Goal: Task Accomplishment & Management: Complete application form

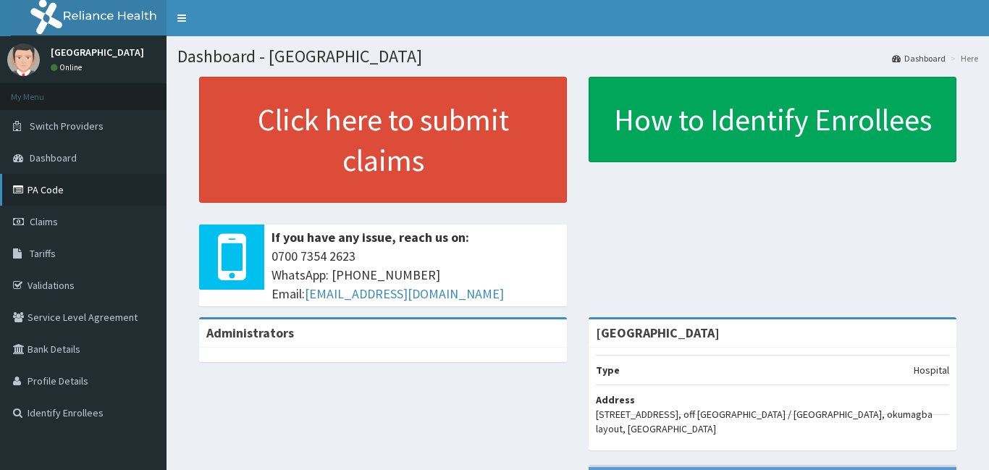
click at [47, 180] on link "PA Code" at bounding box center [83, 190] width 166 height 32
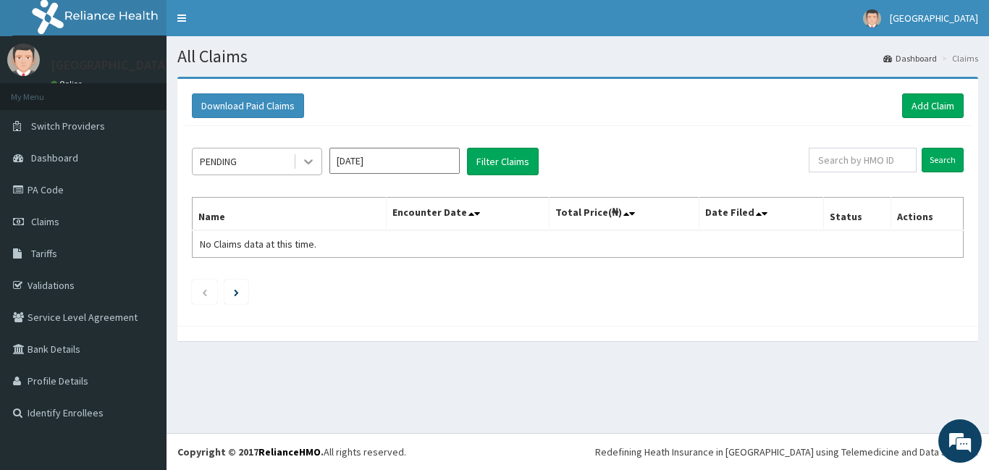
click at [309, 165] on icon at bounding box center [308, 161] width 14 height 14
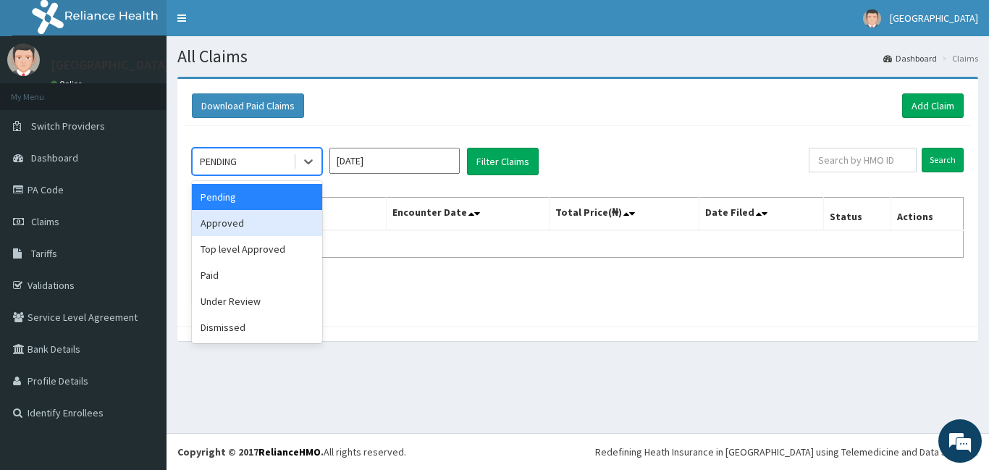
click at [229, 227] on div "Approved" at bounding box center [257, 223] width 130 height 26
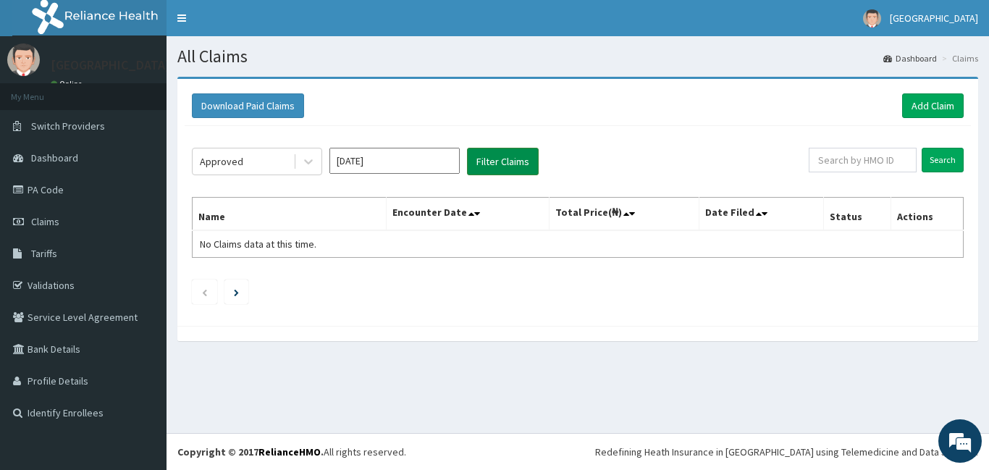
click at [510, 167] on button "Filter Claims" at bounding box center [503, 162] width 72 height 28
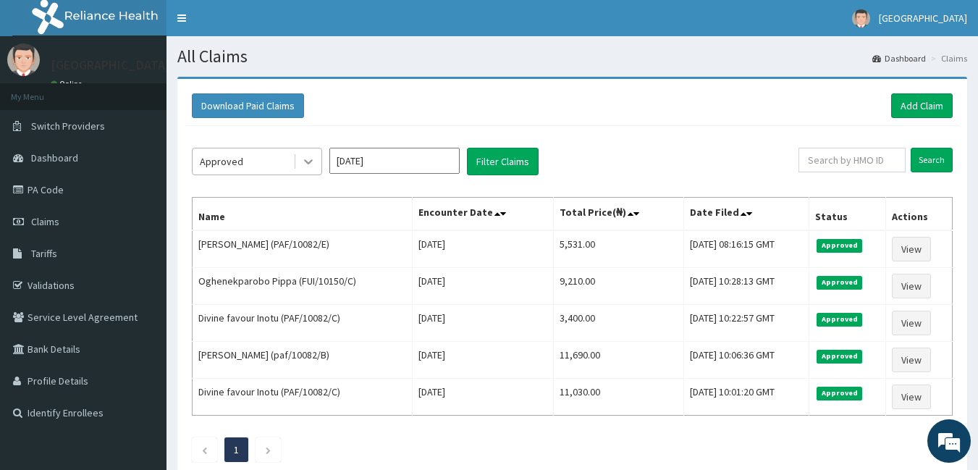
click at [300, 166] on div at bounding box center [308, 161] width 26 height 26
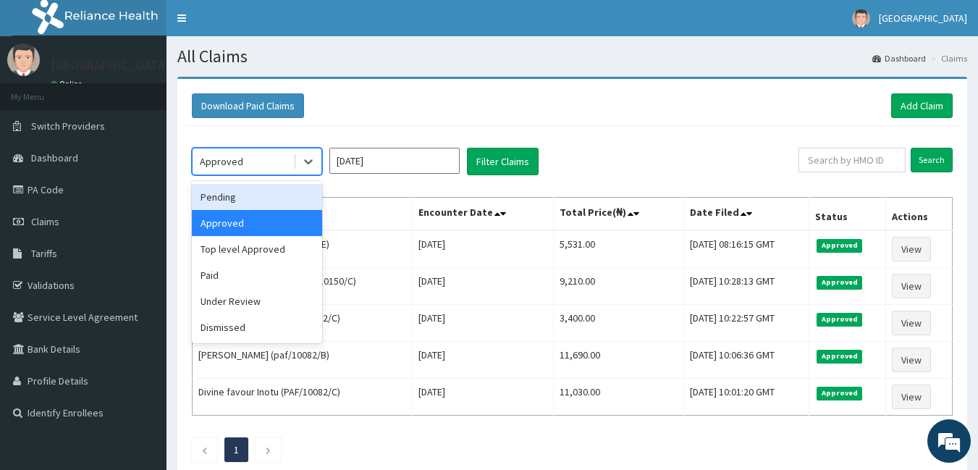
click at [211, 197] on div "Pending" at bounding box center [257, 197] width 130 height 26
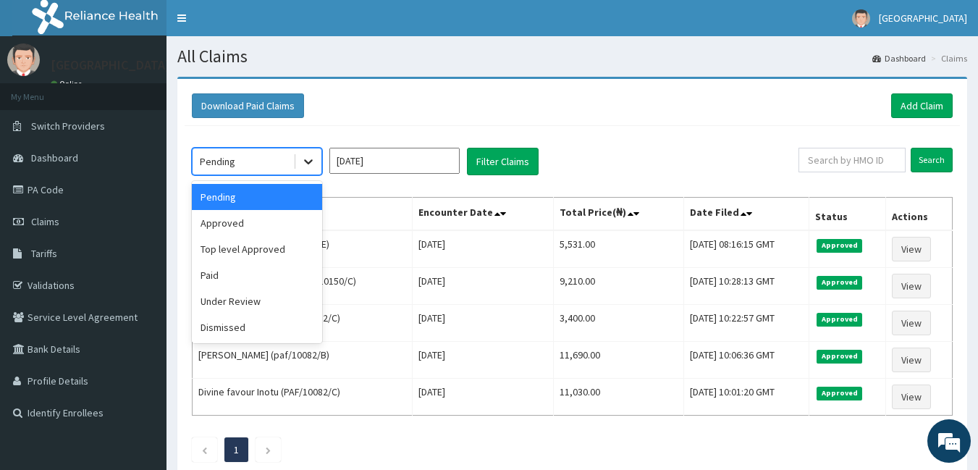
click at [312, 158] on icon at bounding box center [308, 161] width 14 height 14
click at [227, 303] on div "Under Review" at bounding box center [257, 301] width 130 height 26
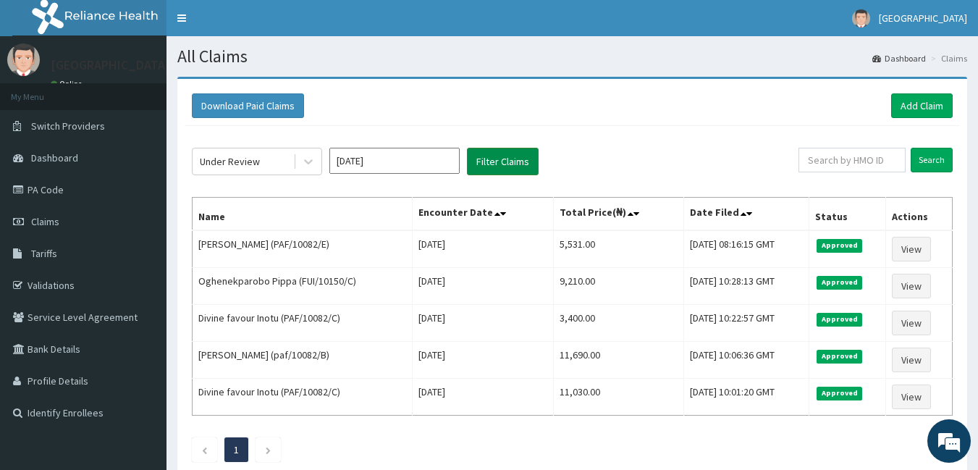
click at [520, 164] on button "Filter Claims" at bounding box center [503, 162] width 72 height 28
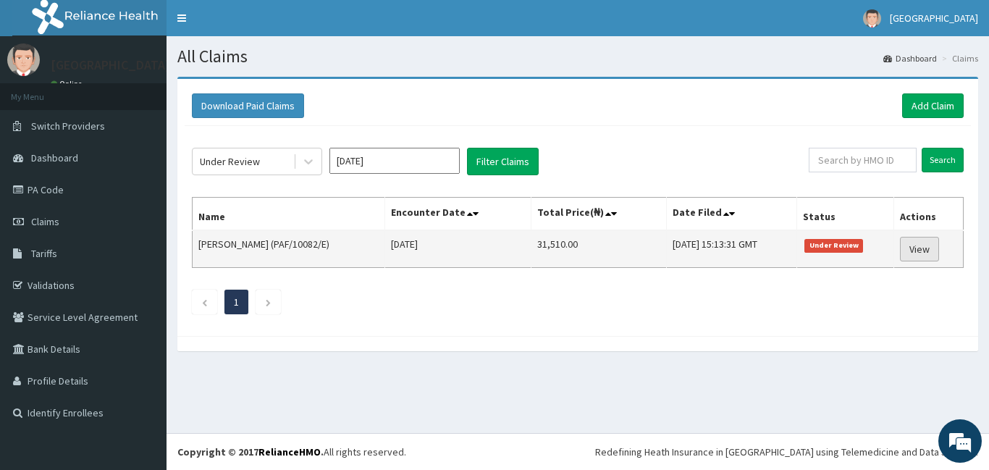
click at [905, 253] on link "View" at bounding box center [919, 249] width 39 height 25
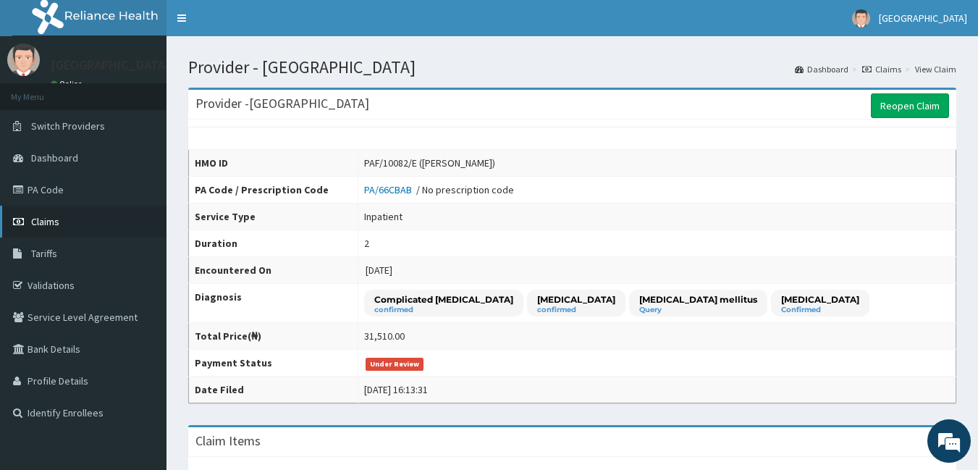
click at [67, 215] on link "Claims" at bounding box center [83, 222] width 166 height 32
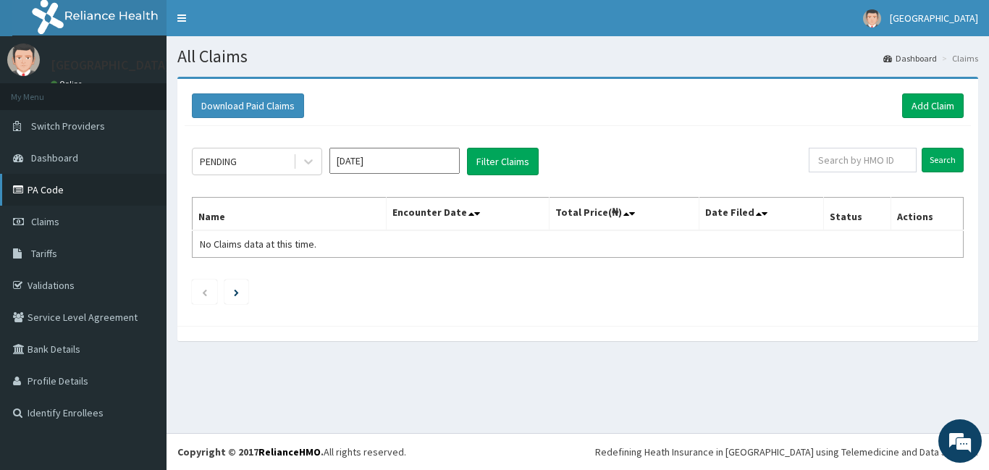
click at [56, 188] on link "PA Code" at bounding box center [83, 190] width 166 height 32
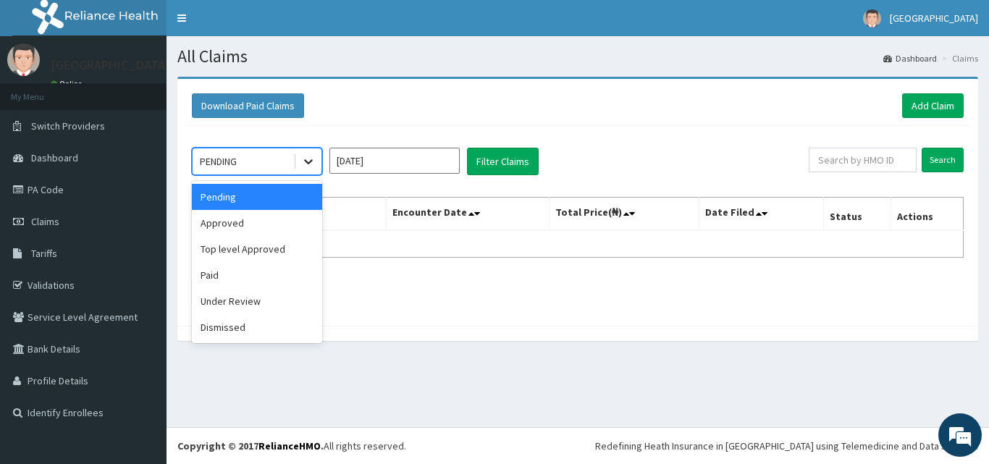
click at [305, 160] on icon at bounding box center [308, 162] width 9 height 5
click at [221, 217] on div "Approved" at bounding box center [257, 223] width 130 height 26
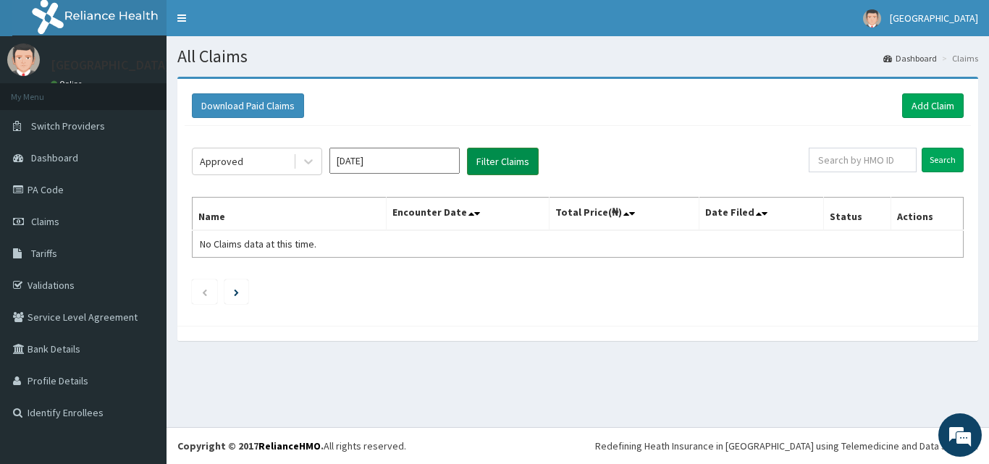
click at [517, 149] on button "Filter Claims" at bounding box center [503, 162] width 72 height 28
click at [511, 161] on button "Filter Claims" at bounding box center [503, 162] width 72 height 28
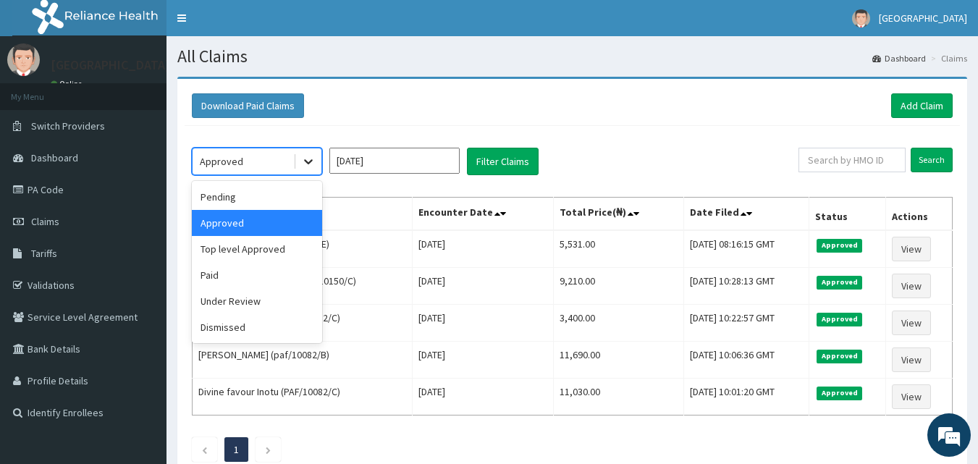
click at [313, 160] on icon at bounding box center [308, 161] width 14 height 14
click at [254, 250] on div "Top level Approved" at bounding box center [257, 249] width 130 height 26
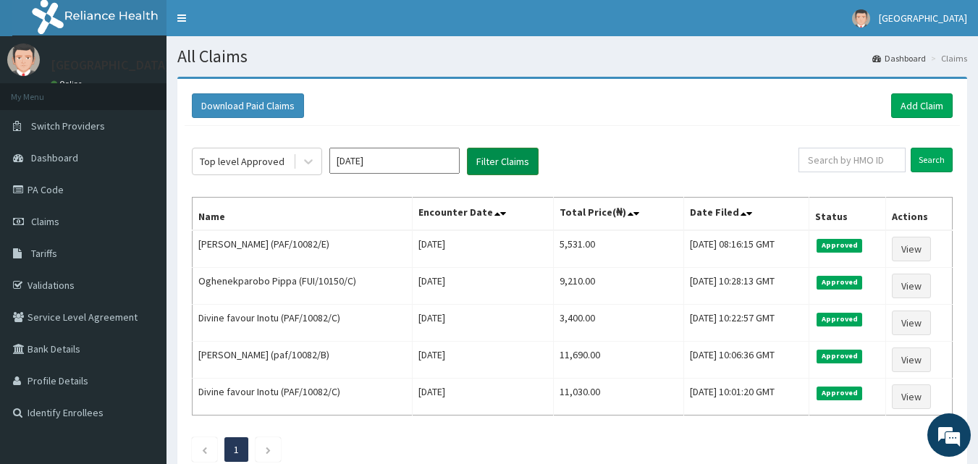
click at [494, 155] on button "Filter Claims" at bounding box center [503, 162] width 72 height 28
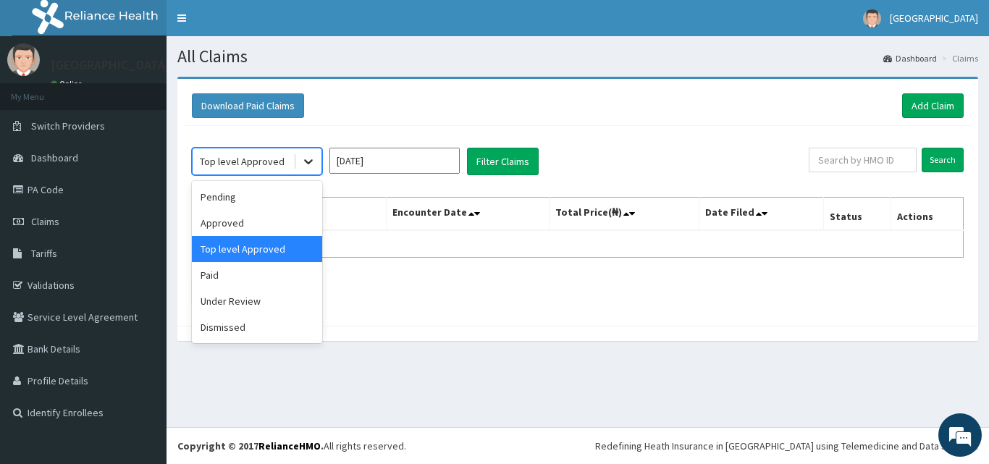
click at [305, 165] on icon at bounding box center [308, 161] width 14 height 14
click at [232, 206] on div "Pending" at bounding box center [257, 197] width 130 height 26
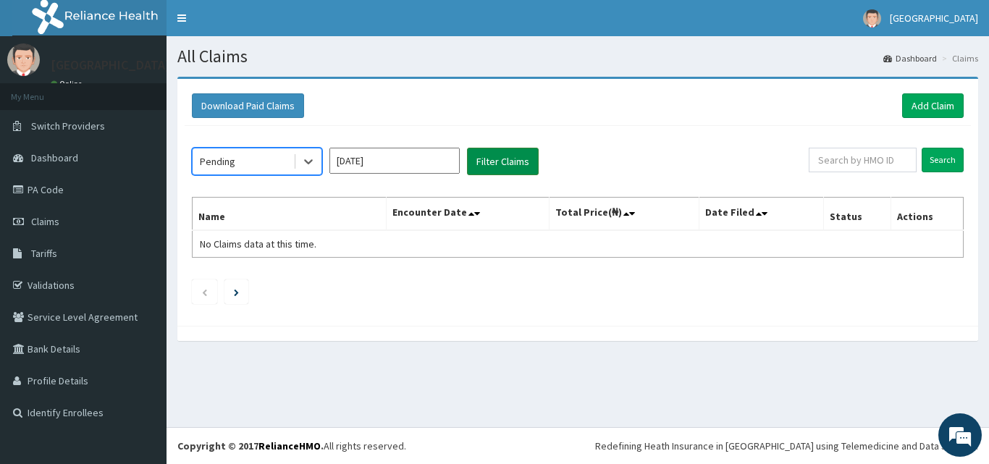
click at [506, 164] on button "Filter Claims" at bounding box center [503, 162] width 72 height 28
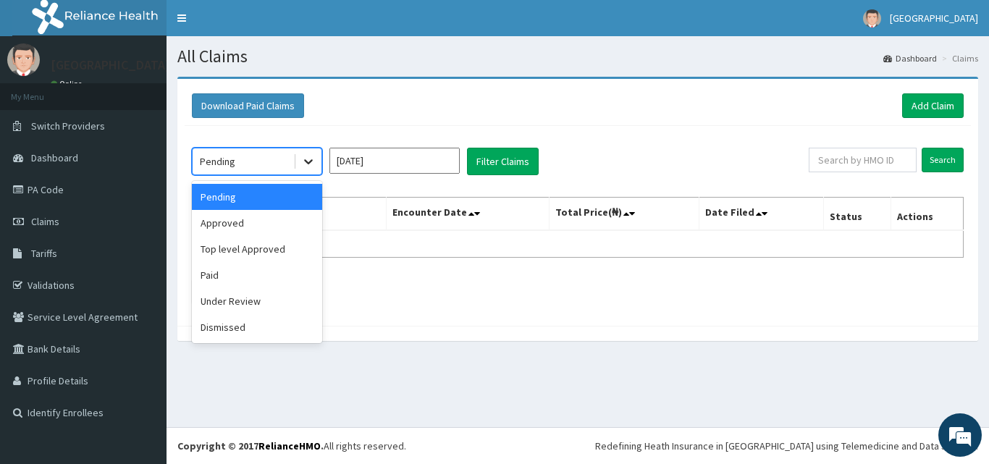
click at [308, 161] on icon at bounding box center [308, 161] width 14 height 14
click at [201, 230] on div "Approved" at bounding box center [257, 223] width 130 height 26
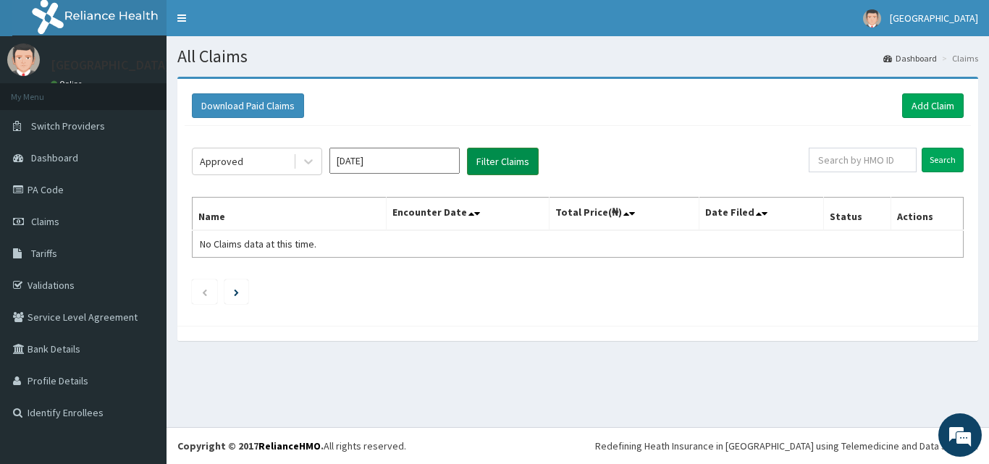
click at [475, 155] on button "Filter Claims" at bounding box center [503, 162] width 72 height 28
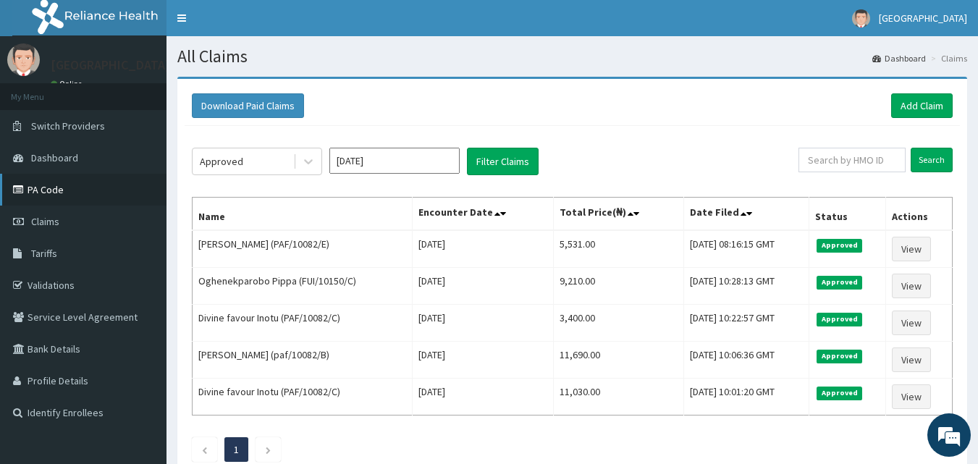
click at [49, 187] on link "PA Code" at bounding box center [83, 190] width 166 height 32
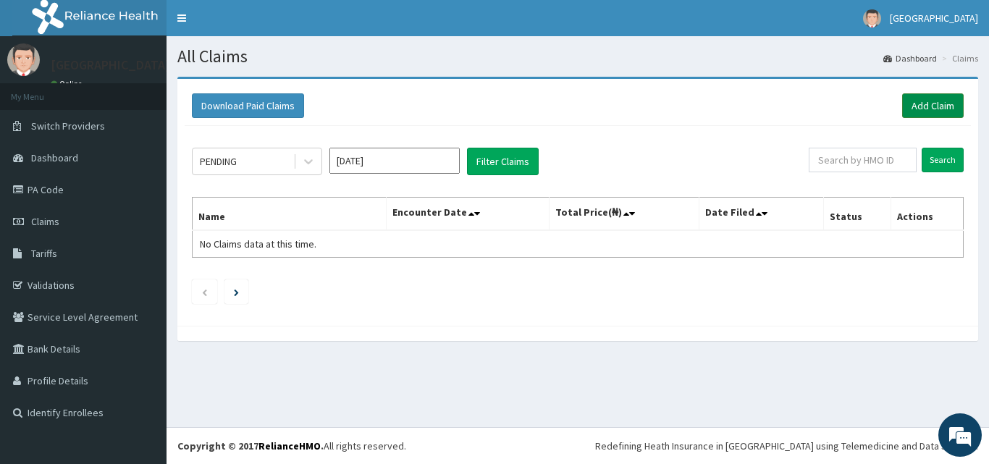
click at [923, 100] on link "Add Claim" at bounding box center [933, 105] width 62 height 25
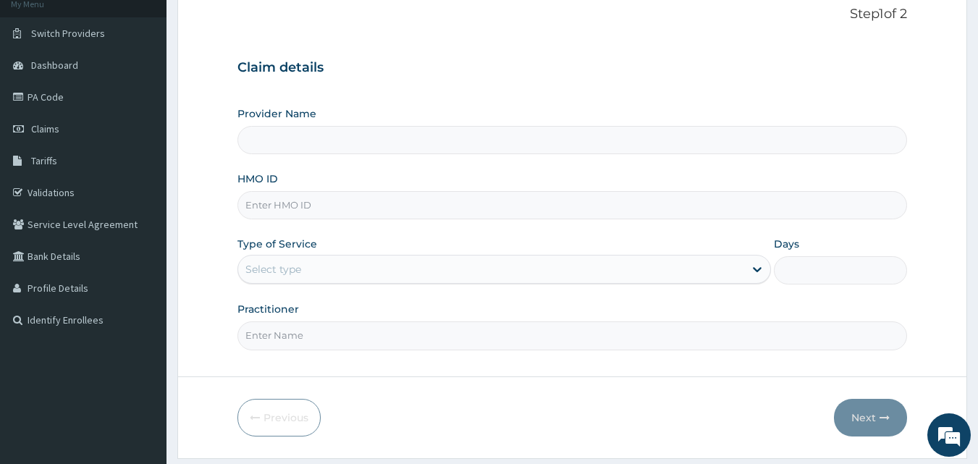
scroll to position [135, 0]
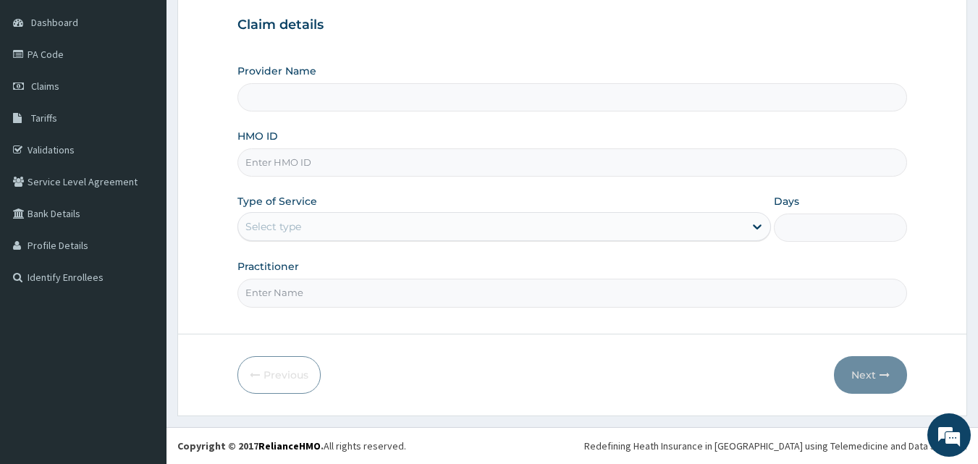
click at [311, 156] on input "HMO ID" at bounding box center [572, 162] width 670 height 28
type input "PA"
type input "[GEOGRAPHIC_DATA]"
type input "PAF/10082/C"
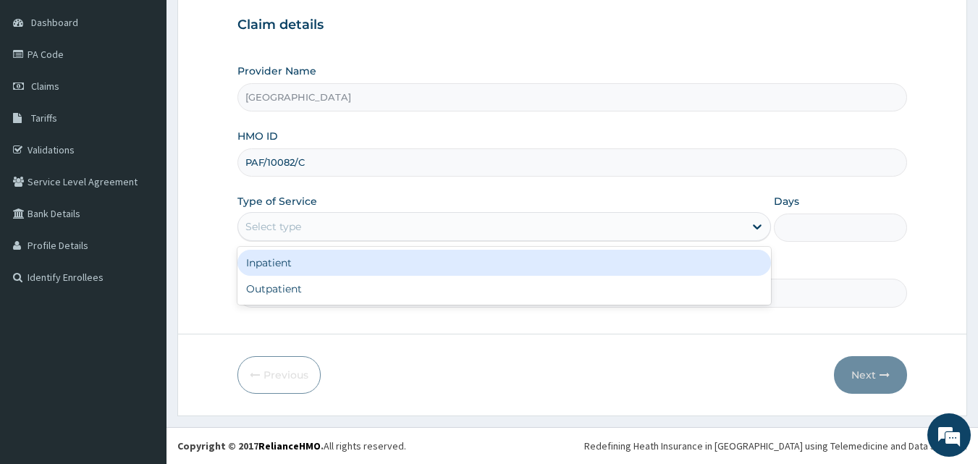
click at [300, 223] on div "Select type" at bounding box center [273, 226] width 56 height 14
click at [263, 271] on div "Inpatient" at bounding box center [503, 263] width 533 height 26
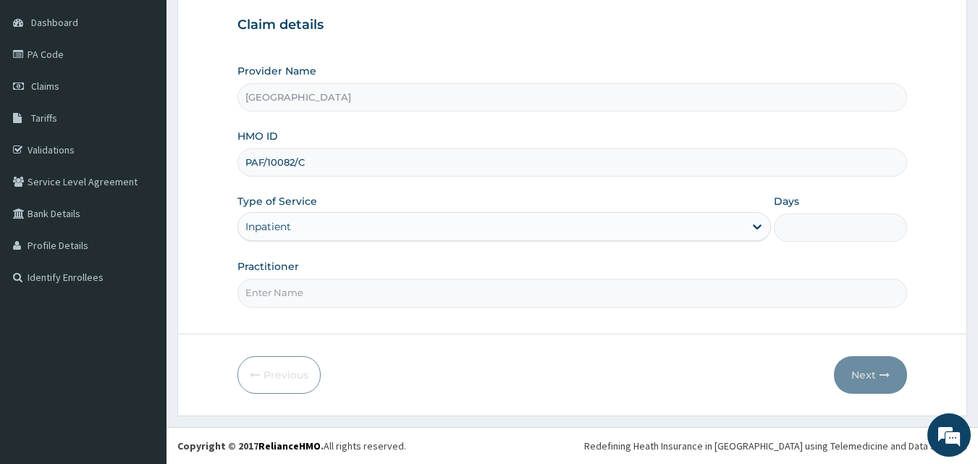
click at [799, 234] on input "Days" at bounding box center [840, 228] width 133 height 28
type input "1"
type input "2"
click at [292, 283] on input "Practitioner" at bounding box center [572, 293] width 670 height 28
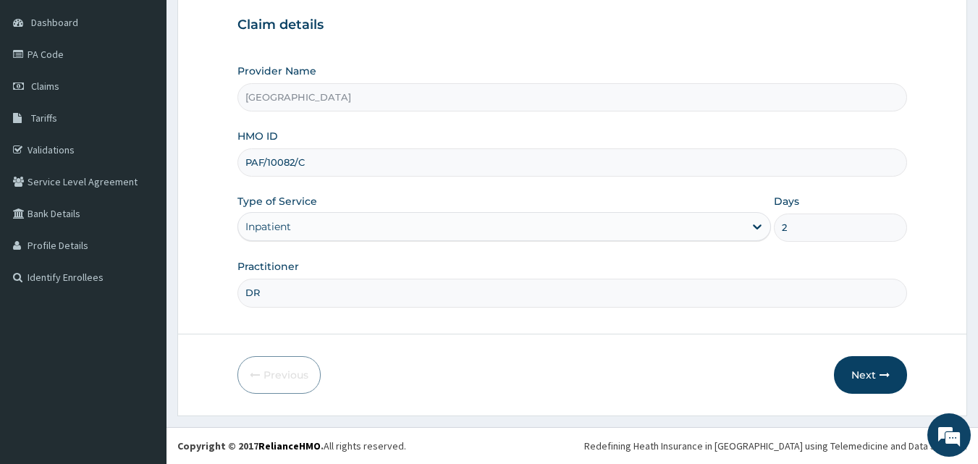
type input "DR"
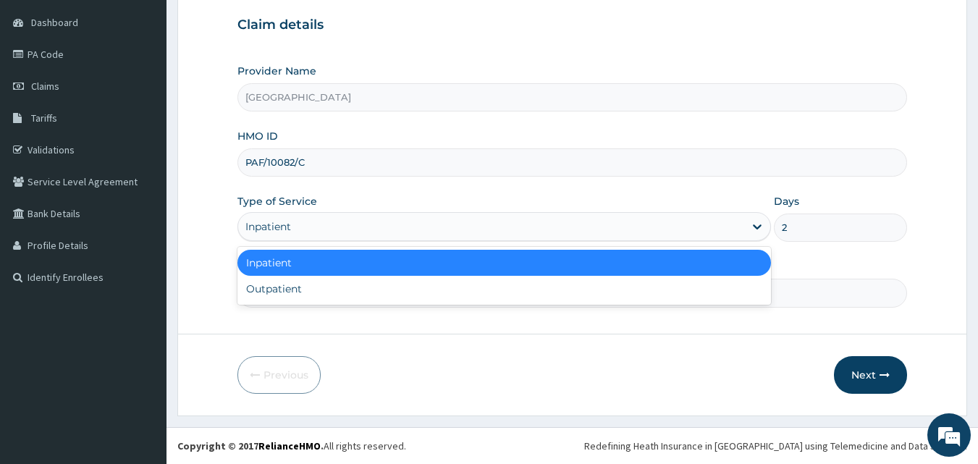
click at [355, 231] on div "Inpatient" at bounding box center [491, 226] width 506 height 23
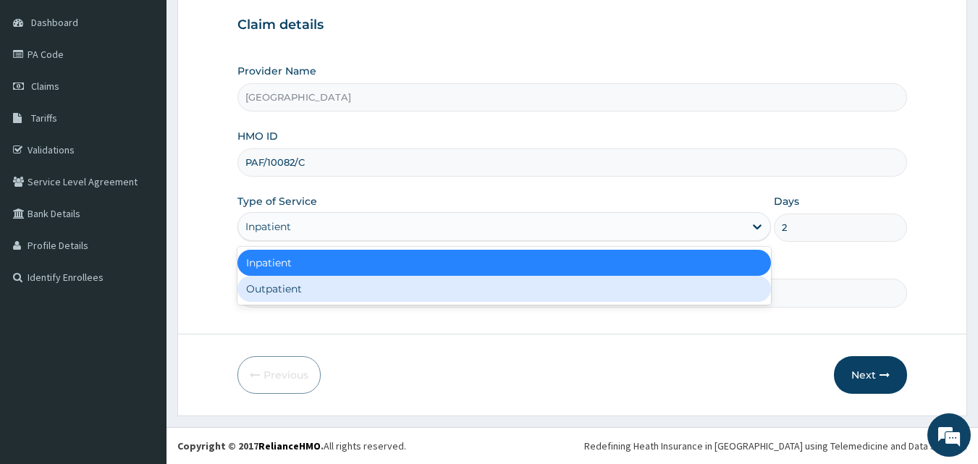
click at [312, 286] on div "Outpatient" at bounding box center [503, 289] width 533 height 26
type input "1"
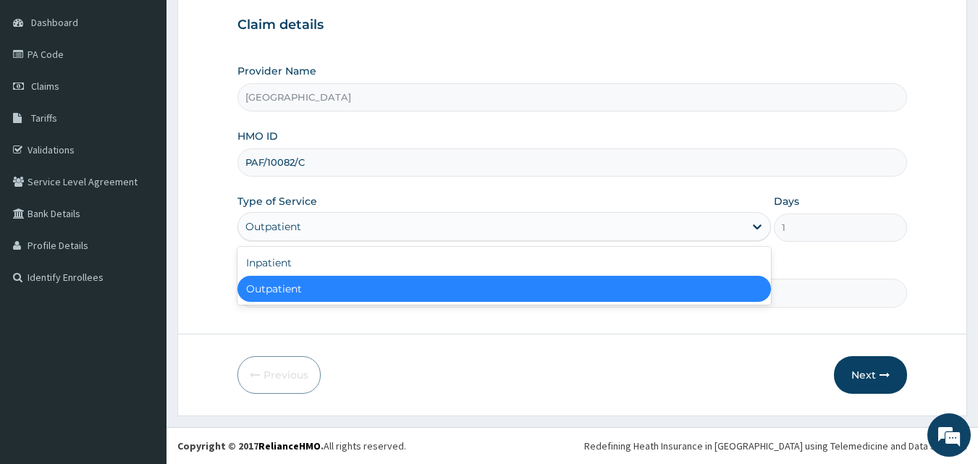
click at [297, 289] on div "Outpatient" at bounding box center [503, 289] width 533 height 26
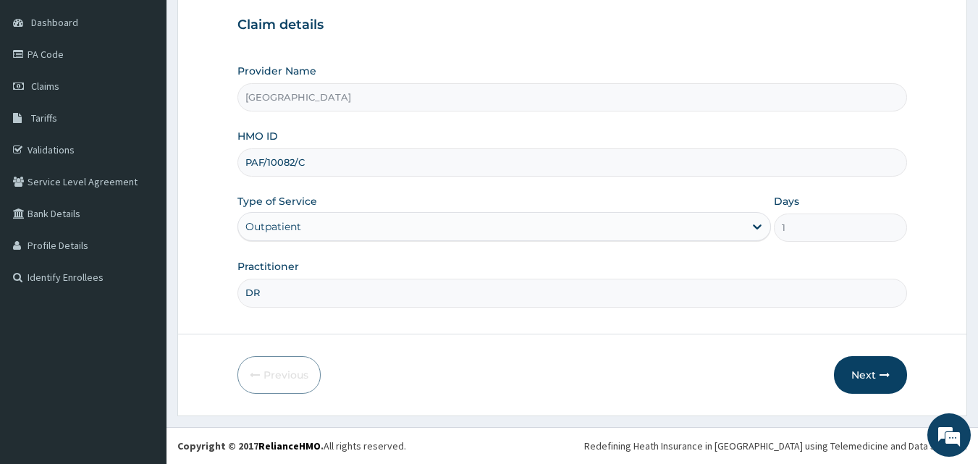
click at [297, 289] on input "DR" at bounding box center [572, 293] width 670 height 28
type input "DR [PERSON_NAME]"
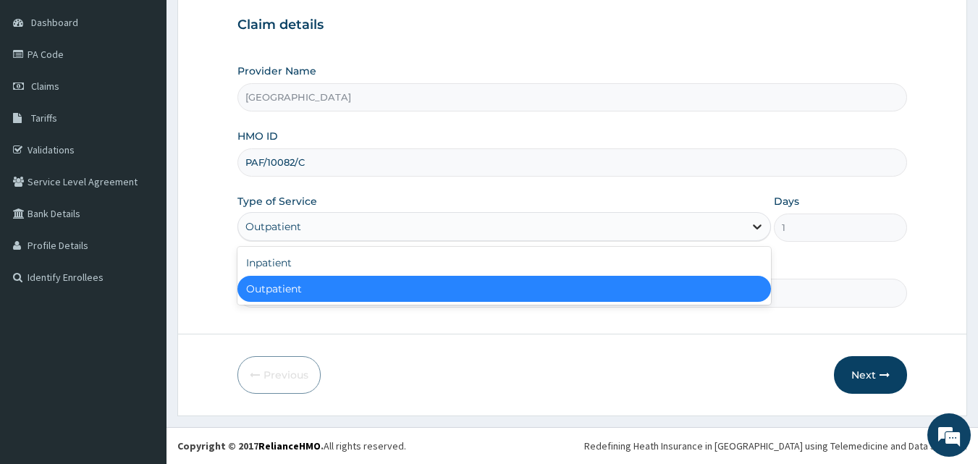
click at [752, 234] on div at bounding box center [757, 227] width 26 height 26
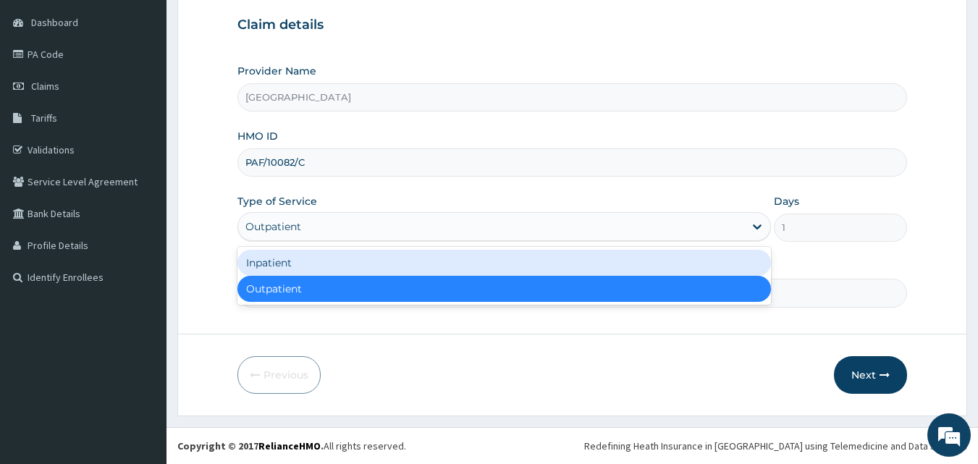
click at [287, 255] on div "Inpatient" at bounding box center [503, 263] width 533 height 26
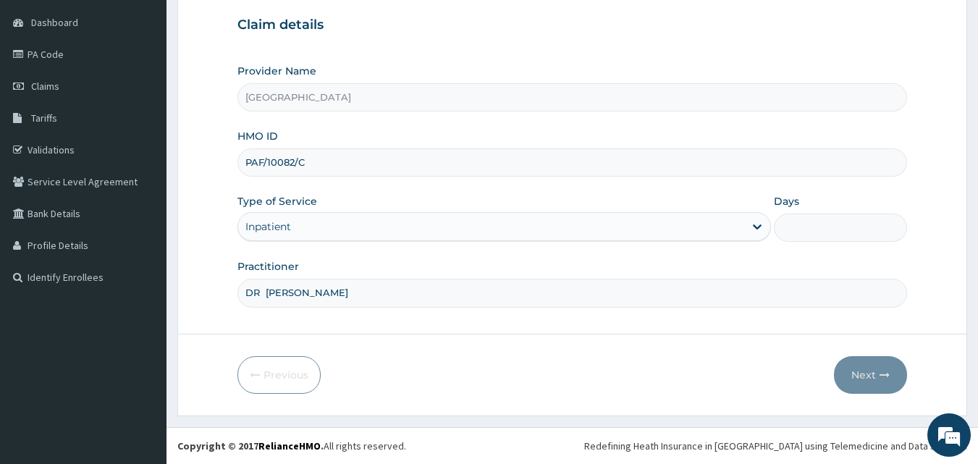
click at [785, 222] on input "Days" at bounding box center [840, 228] width 133 height 28
type input "2"
click at [853, 368] on button "Next" at bounding box center [870, 375] width 73 height 38
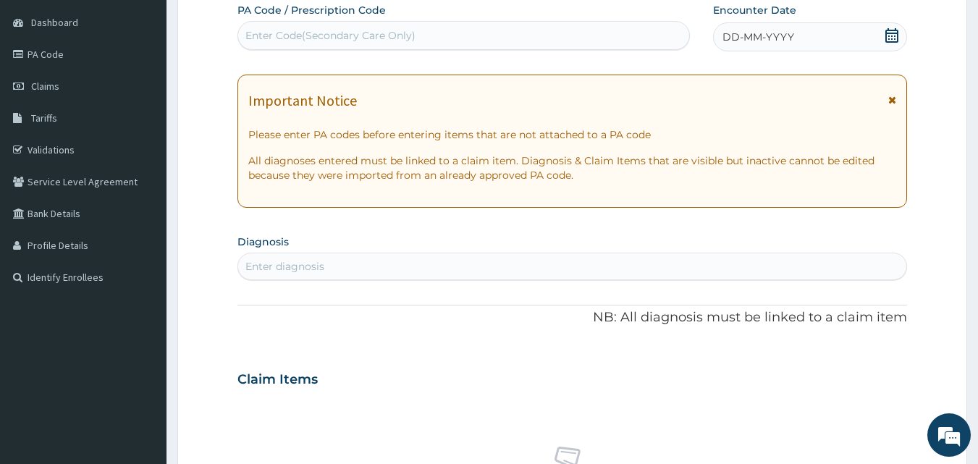
click at [434, 35] on div "Enter Code(Secondary Care Only)" at bounding box center [464, 35] width 452 height 23
type input "PA/4595DB"
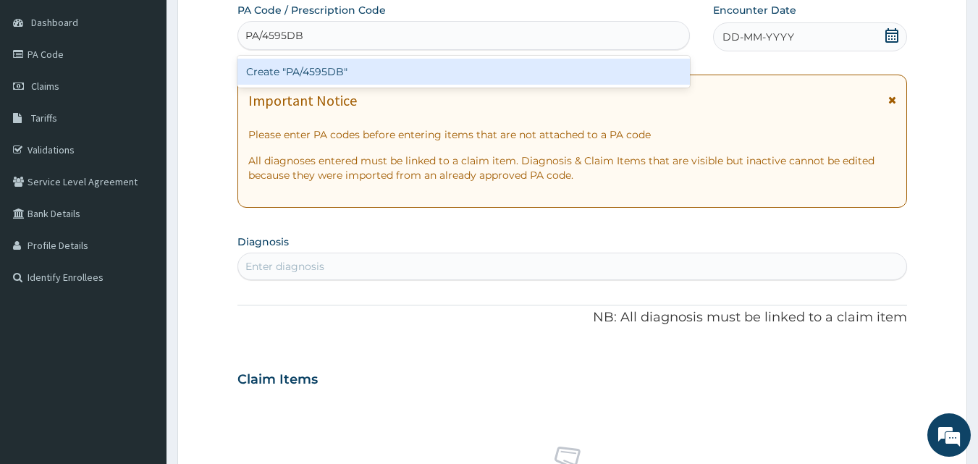
click at [353, 73] on div "Create "PA/4595DB"" at bounding box center [463, 72] width 453 height 26
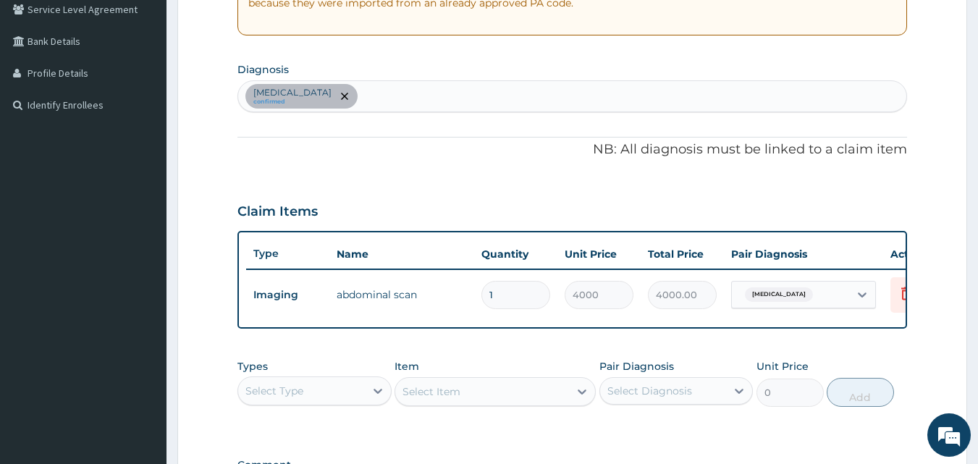
scroll to position [267, 0]
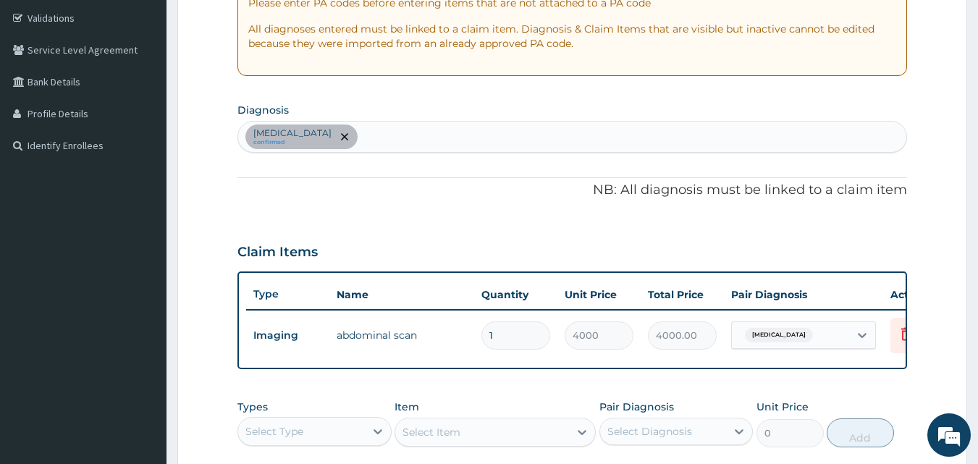
click at [407, 130] on div "[MEDICAL_DATA] confirmed" at bounding box center [572, 137] width 669 height 30
type input "APPENDI"
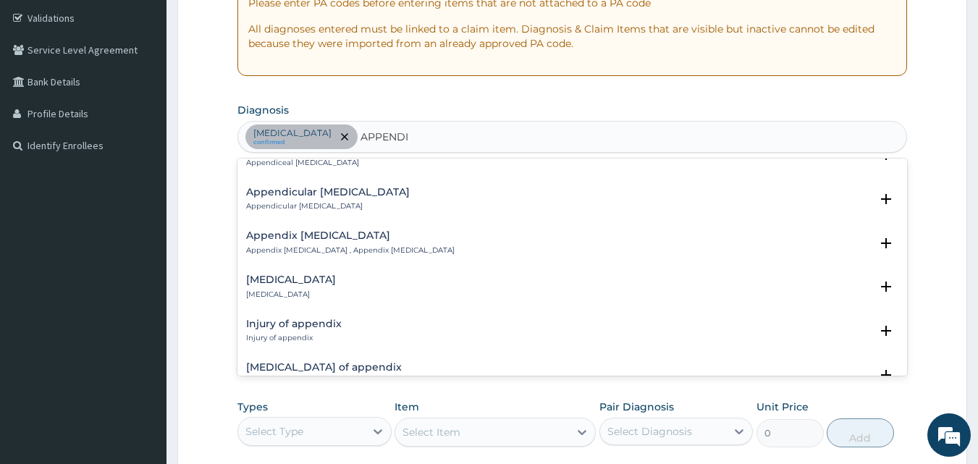
scroll to position [289, 0]
click at [316, 285] on div "[MEDICAL_DATA] [MEDICAL_DATA]" at bounding box center [291, 285] width 90 height 25
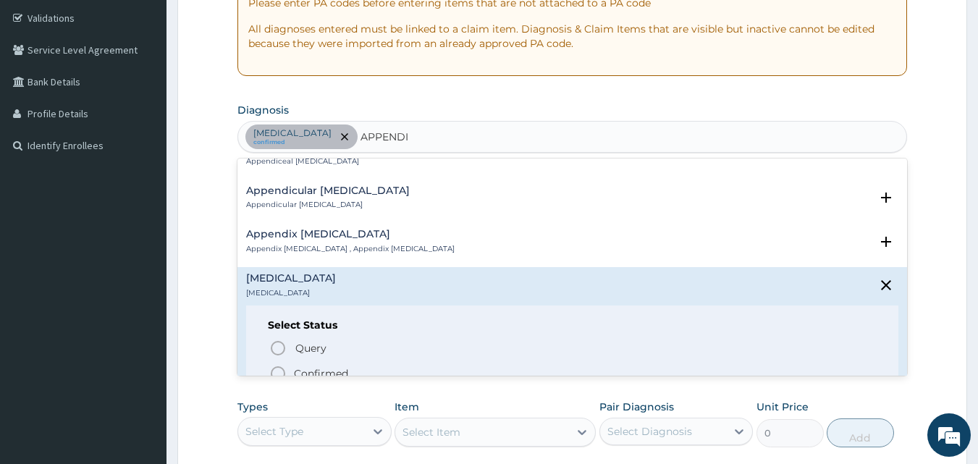
click at [316, 366] on p "Confirmed" at bounding box center [321, 373] width 54 height 14
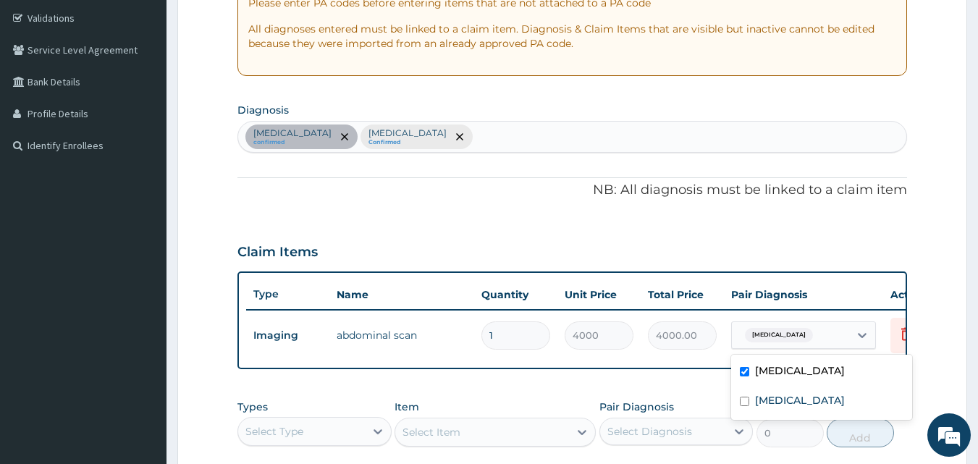
click at [799, 339] on span "[MEDICAL_DATA]" at bounding box center [779, 335] width 68 height 14
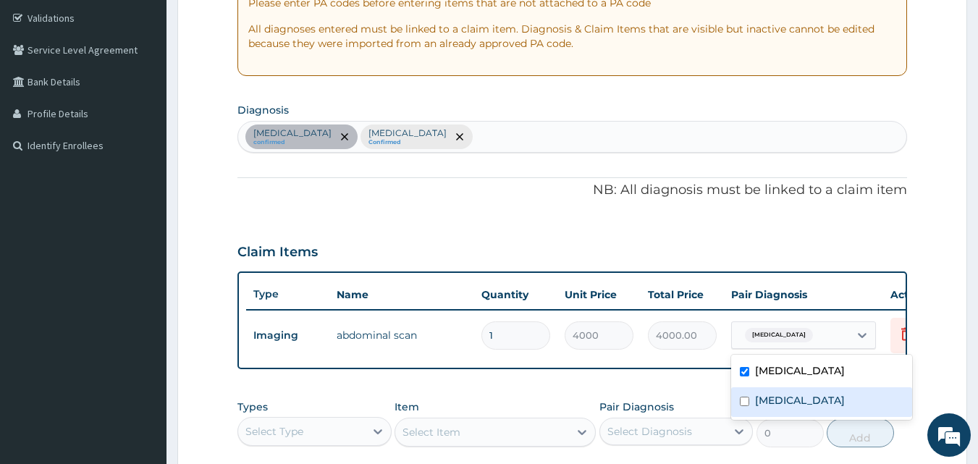
click at [755, 406] on label "[MEDICAL_DATA]" at bounding box center [800, 400] width 90 height 14
checkbox input "true"
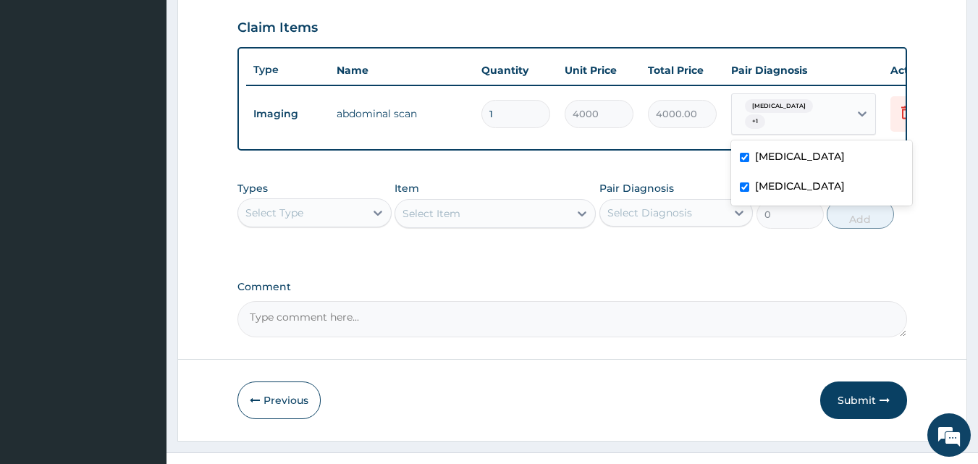
scroll to position [528, 0]
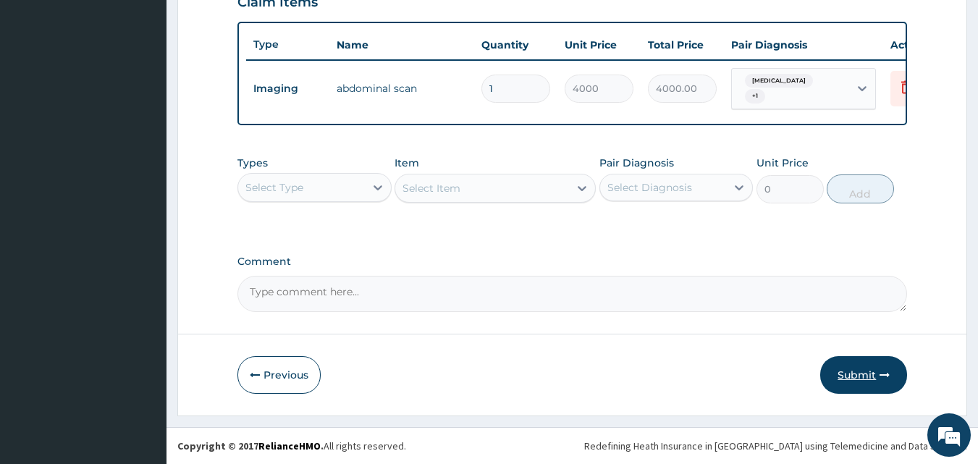
click at [855, 368] on button "Submit" at bounding box center [863, 375] width 87 height 38
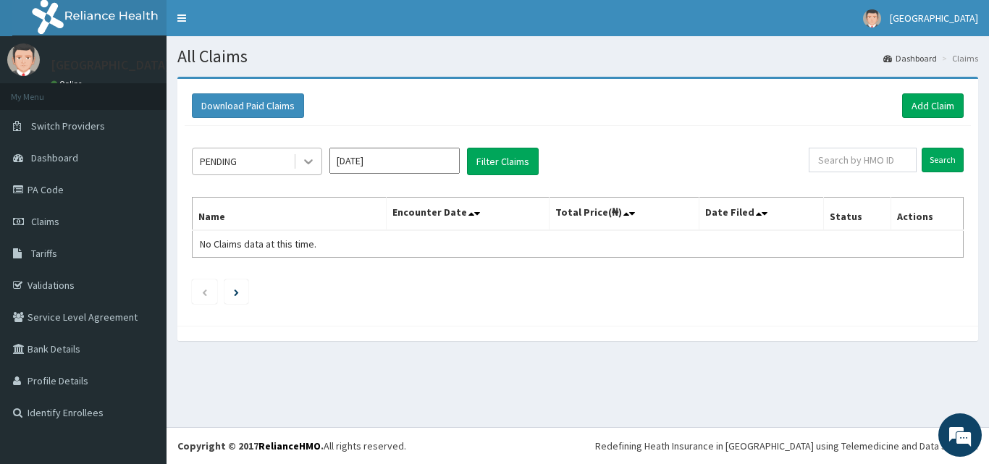
click at [310, 159] on icon at bounding box center [308, 161] width 14 height 14
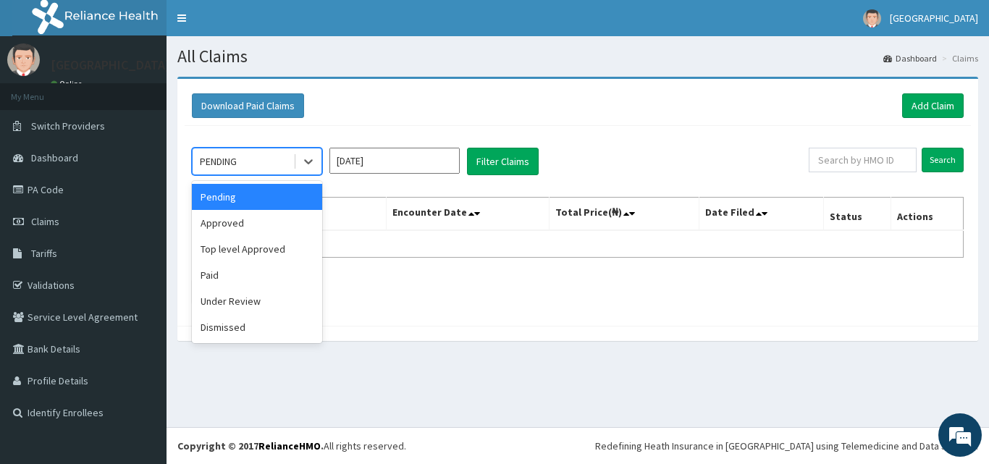
click at [269, 206] on div "Pending" at bounding box center [257, 197] width 130 height 26
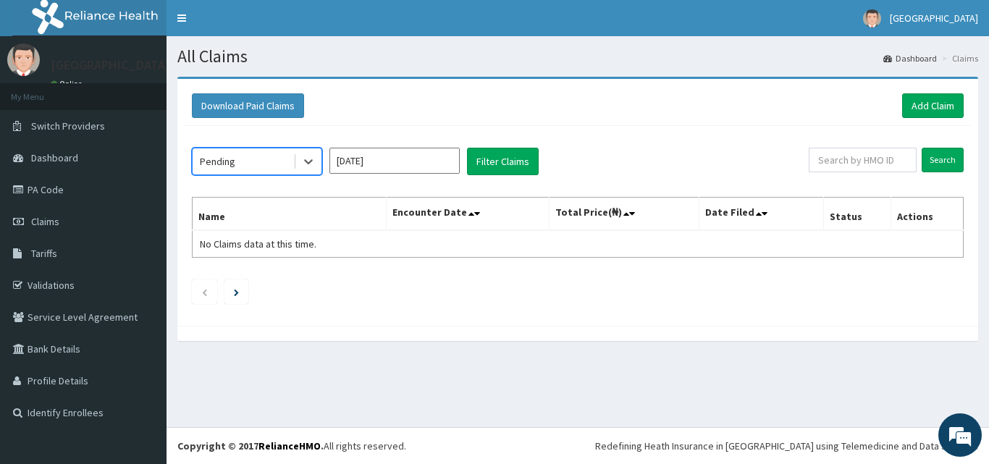
click at [274, 161] on div "Pending" at bounding box center [243, 161] width 101 height 23
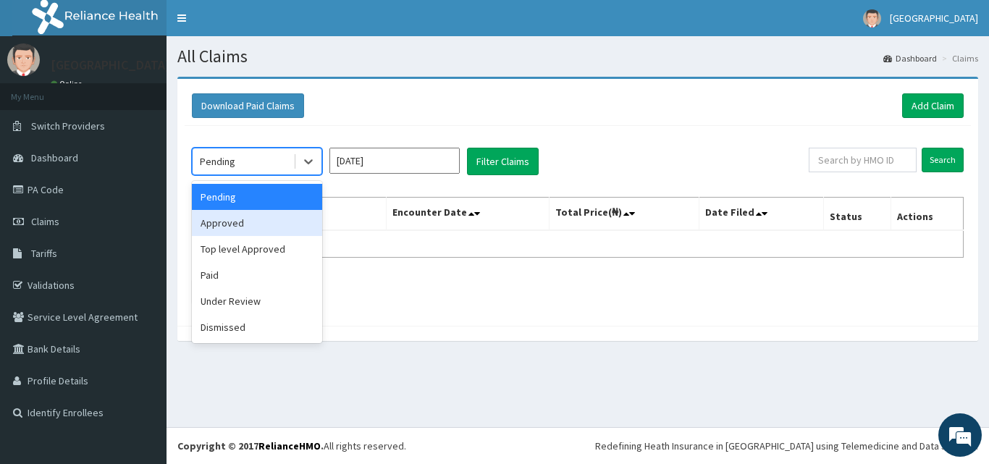
click at [212, 226] on div "Approved" at bounding box center [257, 223] width 130 height 26
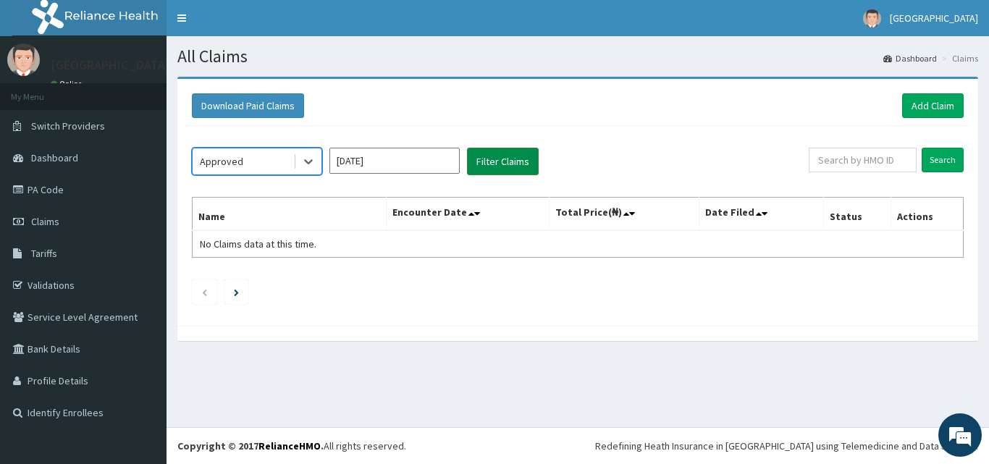
click at [524, 157] on button "Filter Claims" at bounding box center [503, 162] width 72 height 28
click at [492, 171] on button "Filter Claims" at bounding box center [503, 162] width 72 height 28
